Goal: Task Accomplishment & Management: Complete application form

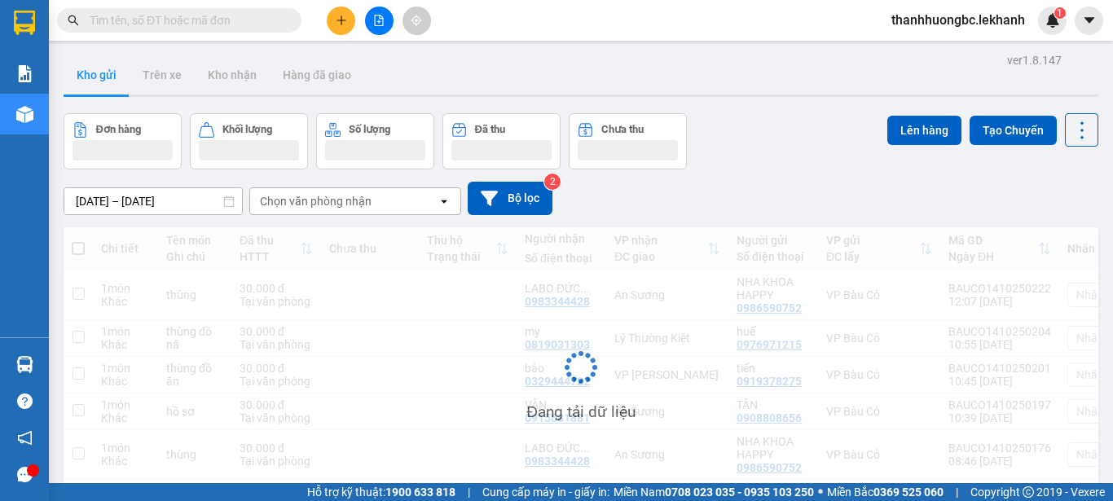
click at [139, 205] on div "ver 1.8.147 Kho gửi Trên xe [PERSON_NAME] Hàng đã [PERSON_NAME] hàng [PERSON_NA…" at bounding box center [581, 299] width 1048 height 501
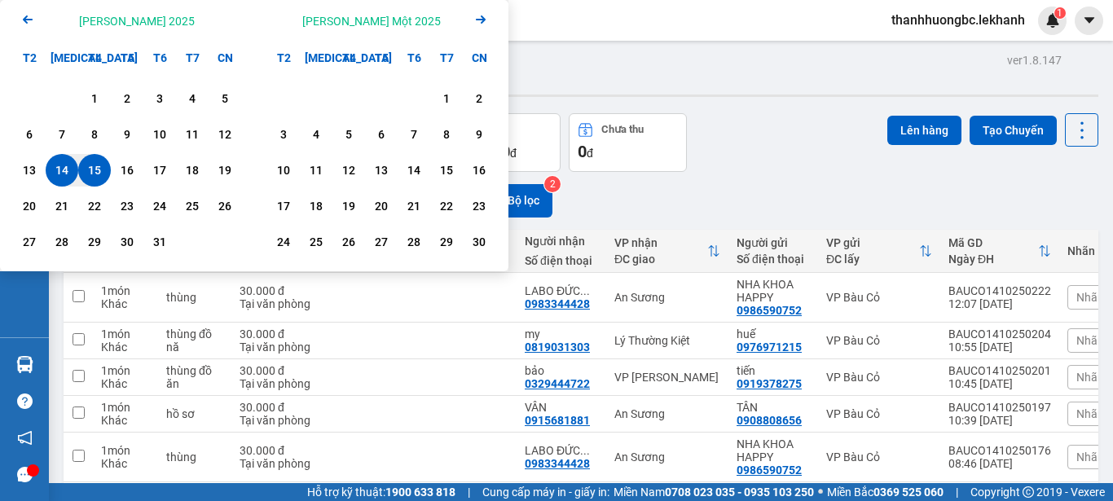
click at [94, 167] on div "15" at bounding box center [94, 171] width 23 height 20
type input "[DATE] – [DATE]"
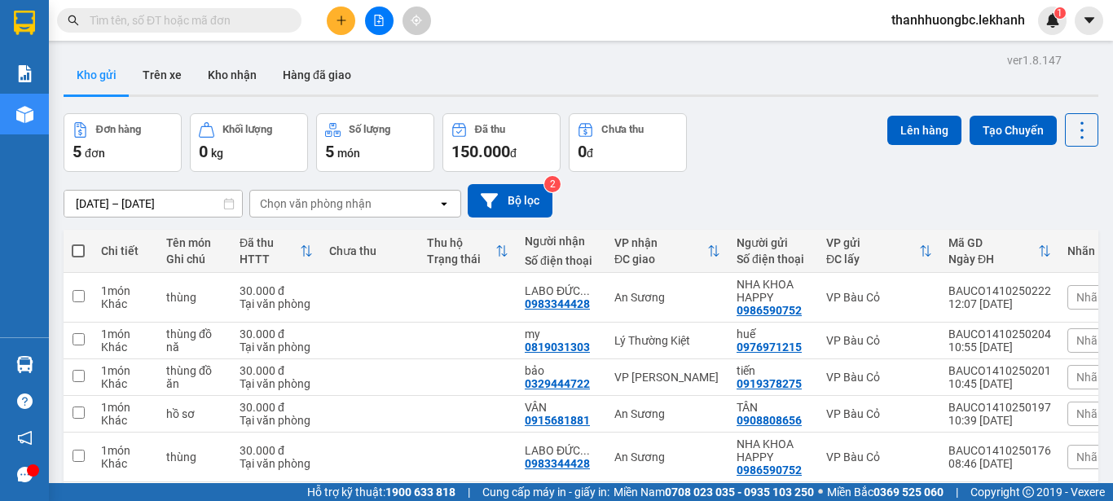
click at [94, 167] on button "Đơn hàng 5 đơn" at bounding box center [123, 142] width 118 height 59
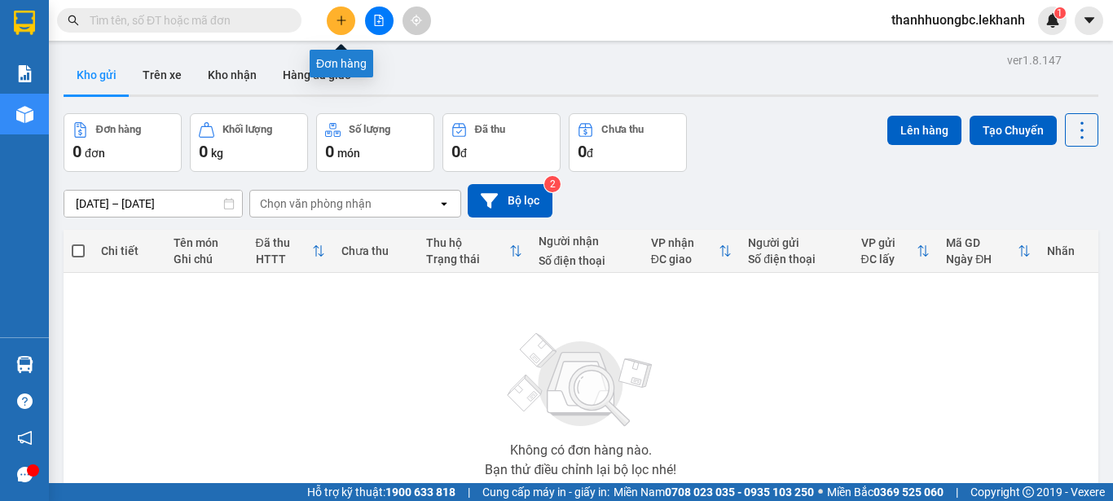
click at [329, 20] on button at bounding box center [341, 21] width 29 height 29
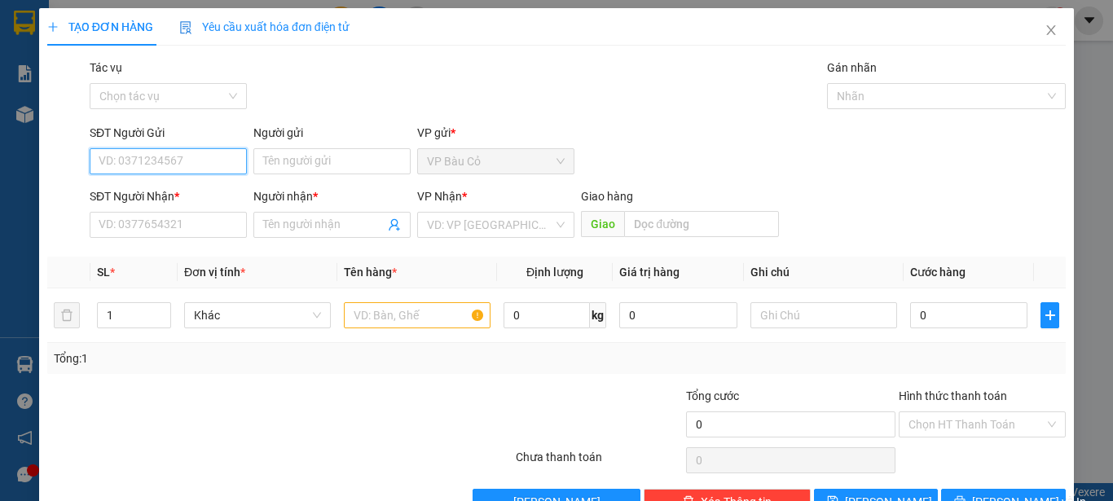
click at [183, 156] on input "SĐT Người Gửi" at bounding box center [168, 161] width 157 height 26
click at [145, 197] on div "0364121629 - hoa" at bounding box center [167, 194] width 136 height 18
type input "0364121629"
type input "hoa"
type input "0396785527"
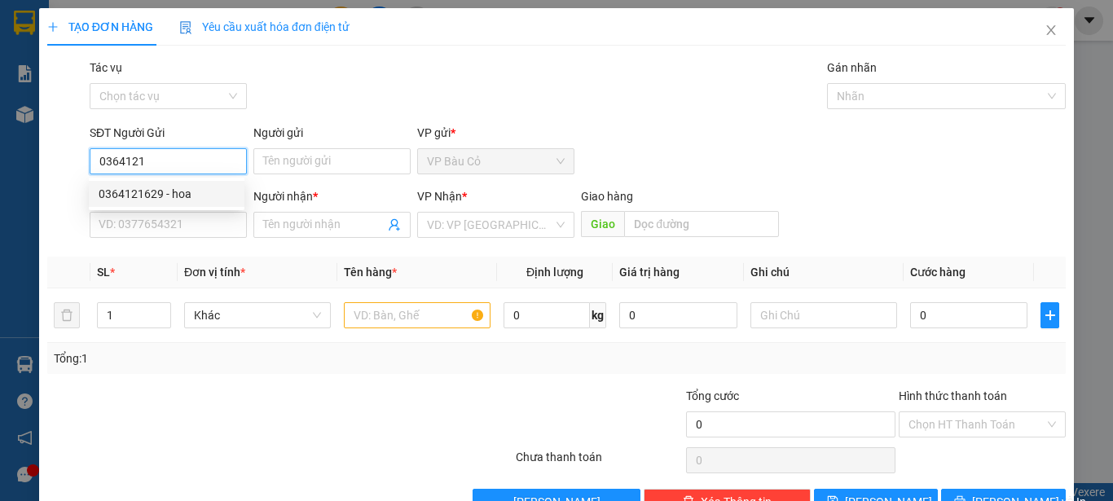
type input "quân"
type input "30.000"
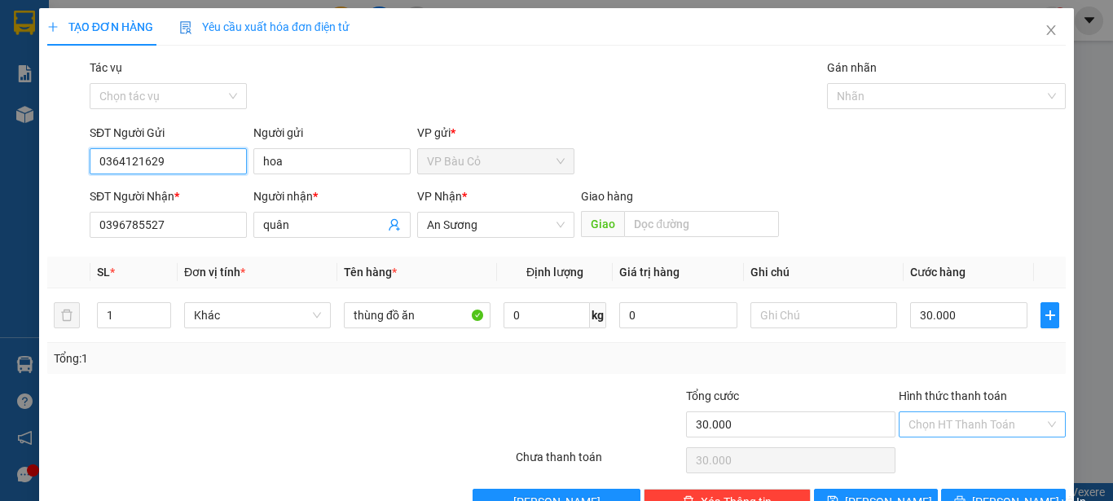
type input "0364121629"
click at [950, 433] on input "Hình thức thanh toán" at bounding box center [977, 424] width 136 height 24
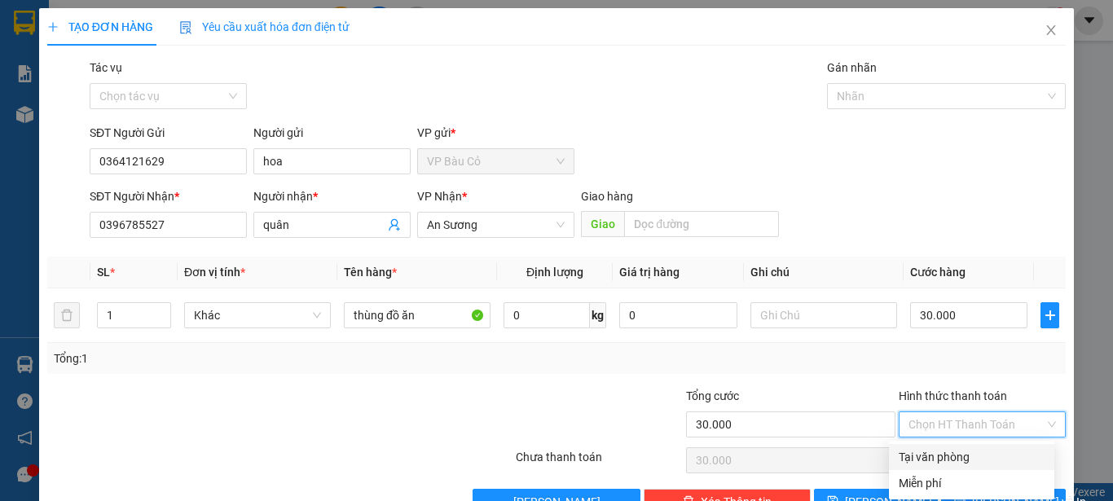
click at [945, 452] on div "Tại văn phòng" at bounding box center [972, 457] width 146 height 18
type input "0"
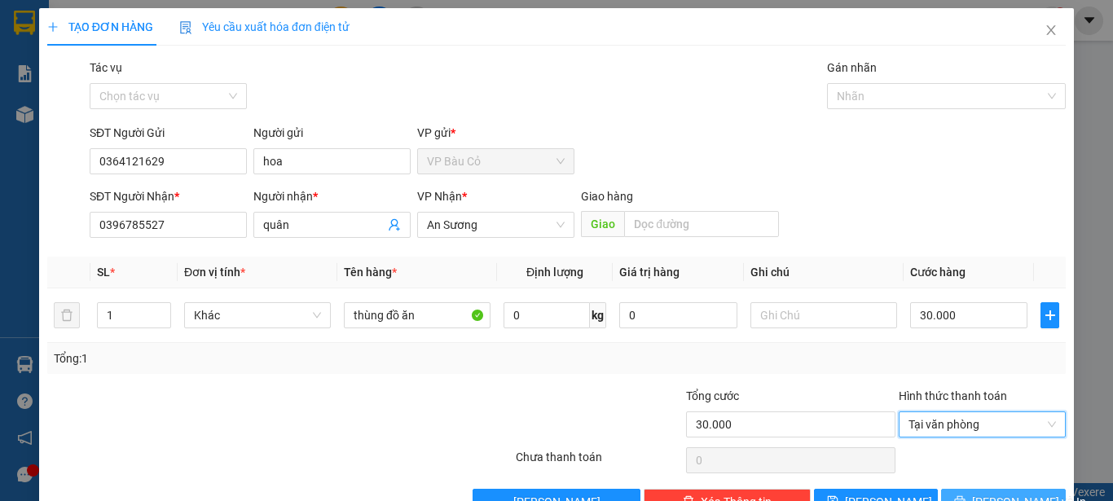
click at [973, 490] on button "[PERSON_NAME] và In" at bounding box center [1003, 502] width 125 height 26
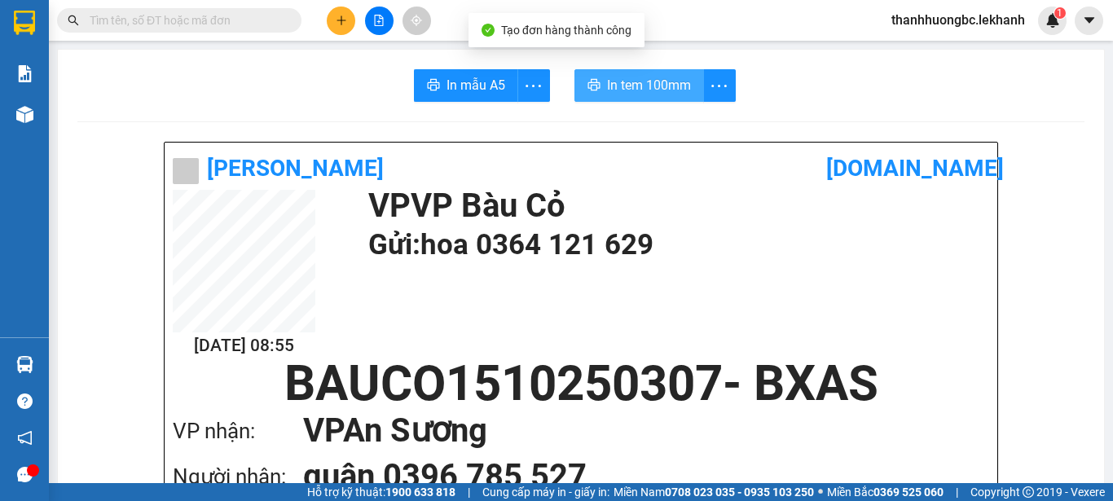
click at [643, 76] on span "In tem 100mm" at bounding box center [649, 85] width 84 height 20
